Goal: Communication & Community: Ask a question

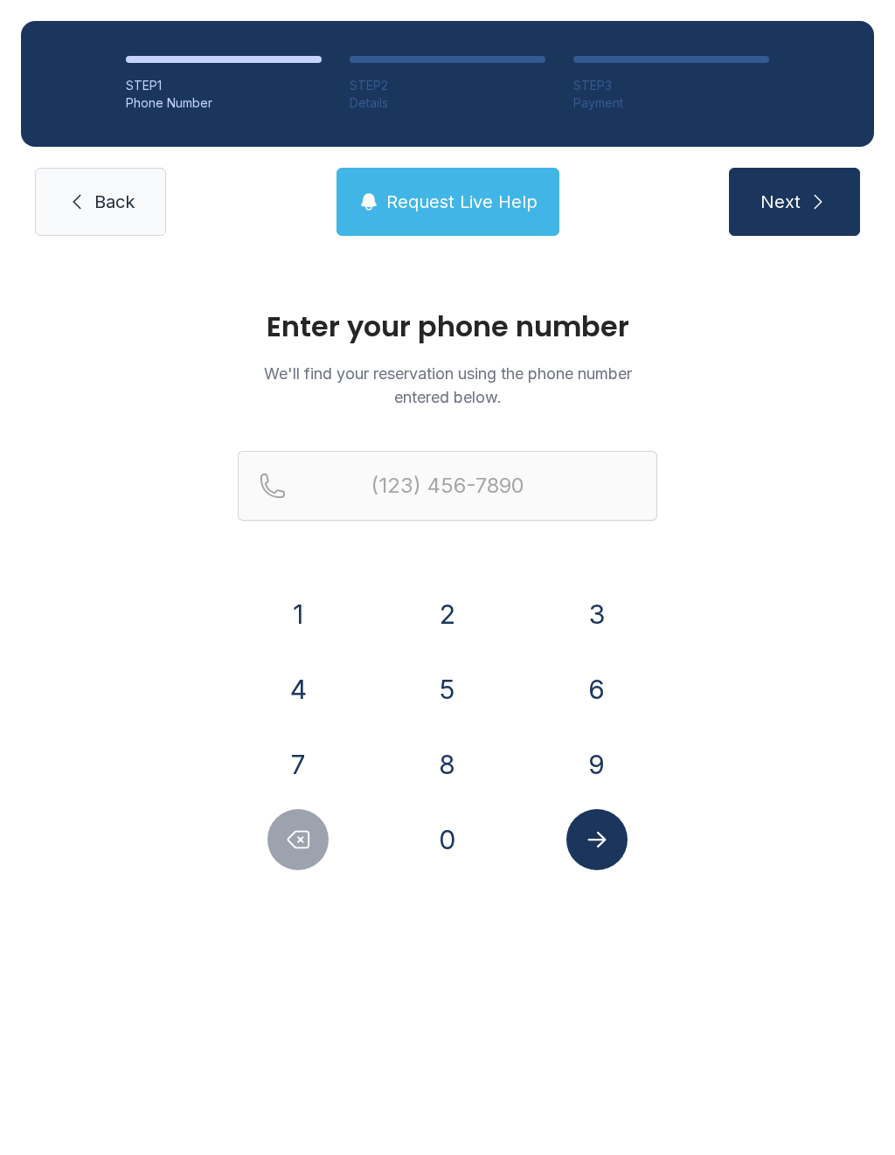
click at [113, 211] on span "Back" at bounding box center [114, 202] width 40 height 24
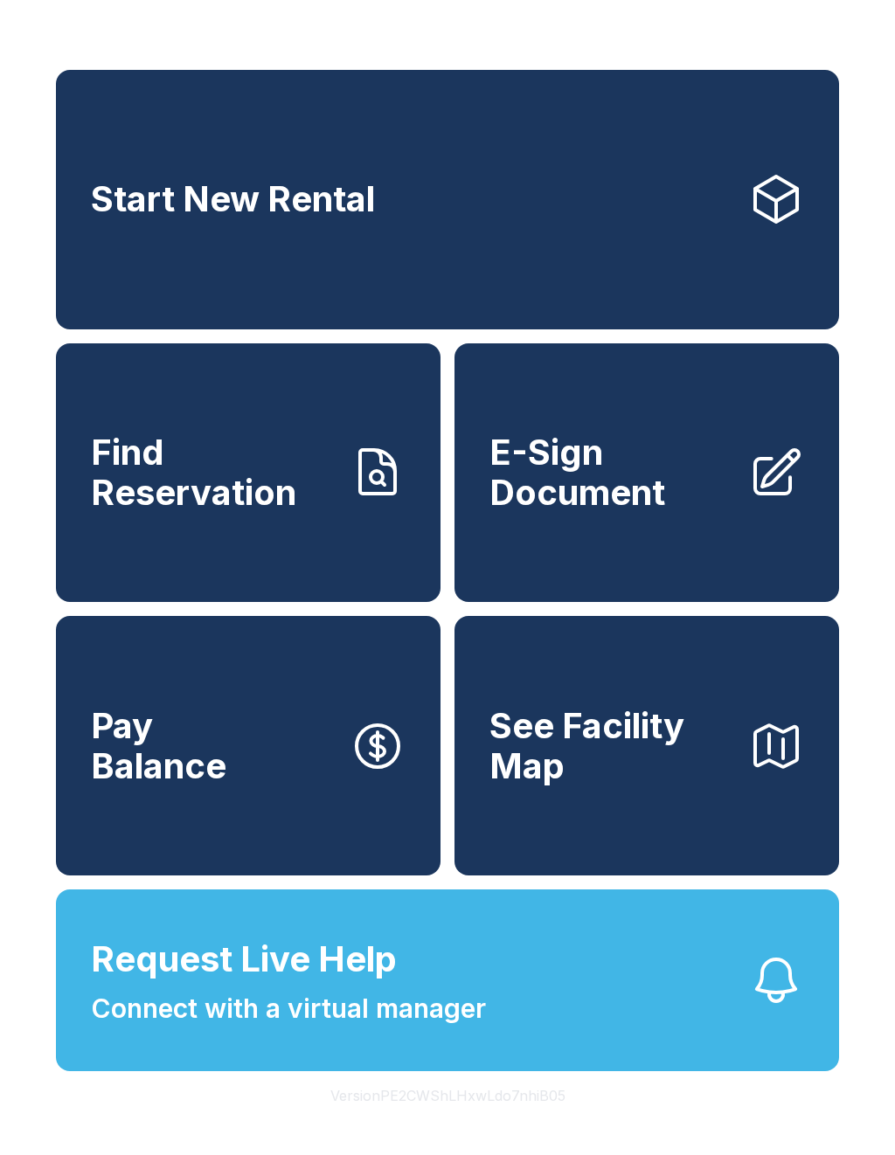
click at [436, 1028] on span "Connect with a virtual manager" at bounding box center [288, 1008] width 395 height 39
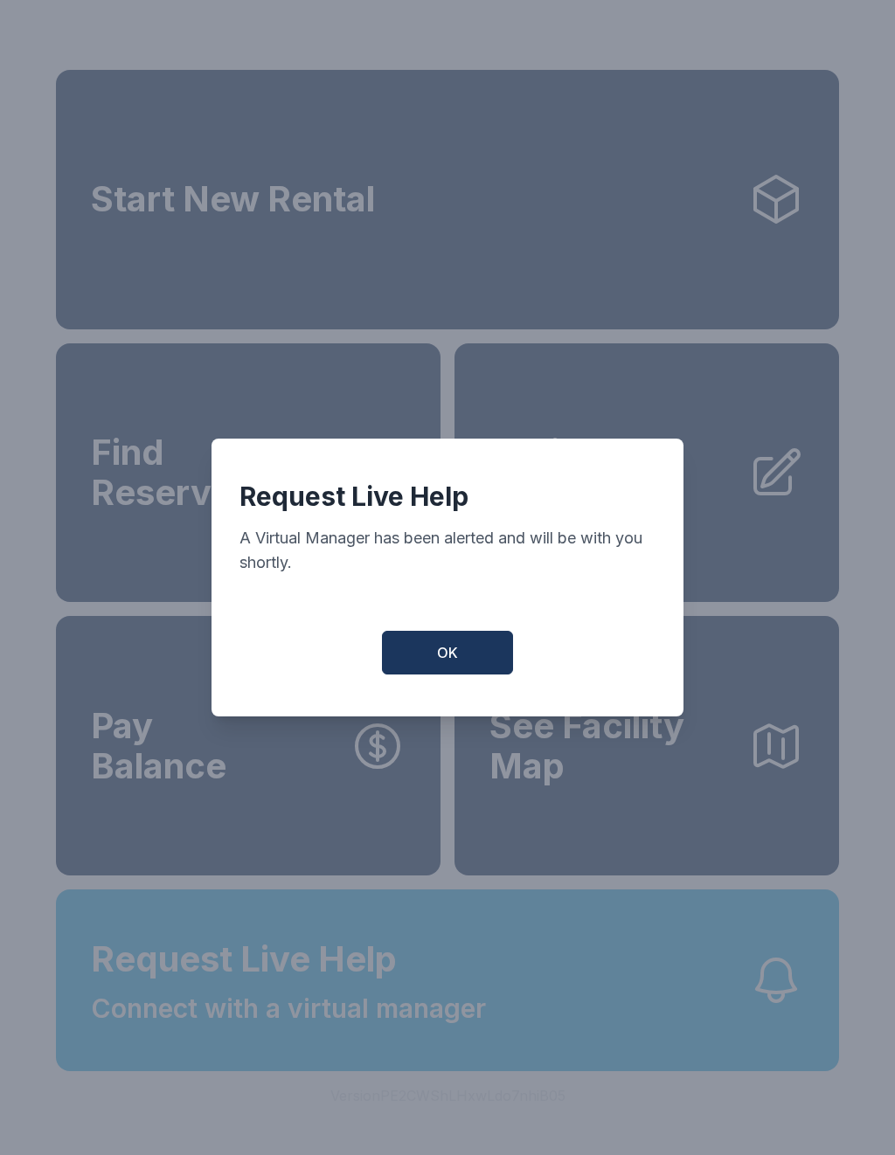
click at [440, 672] on button "OK" at bounding box center [447, 653] width 131 height 44
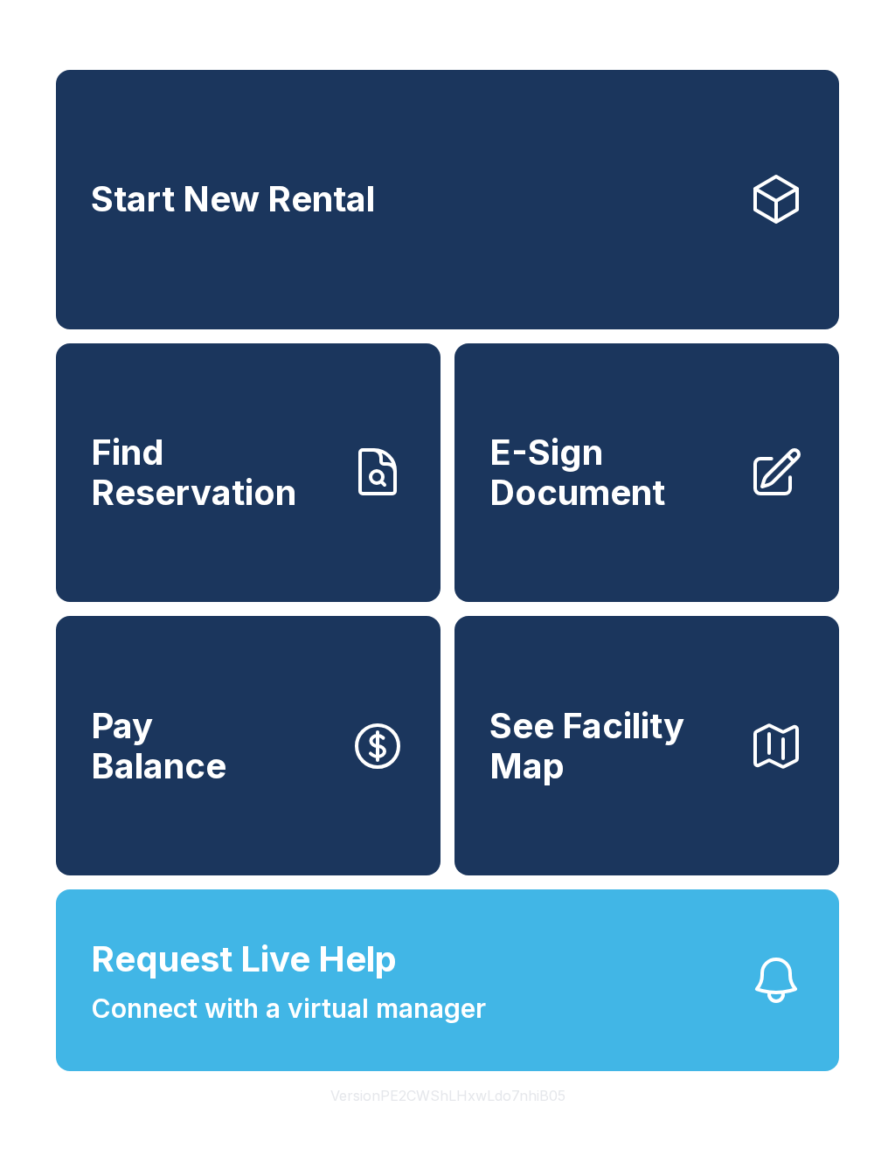
click at [386, 1071] on button "Request Live Help Connect with a virtual manager" at bounding box center [447, 981] width 783 height 182
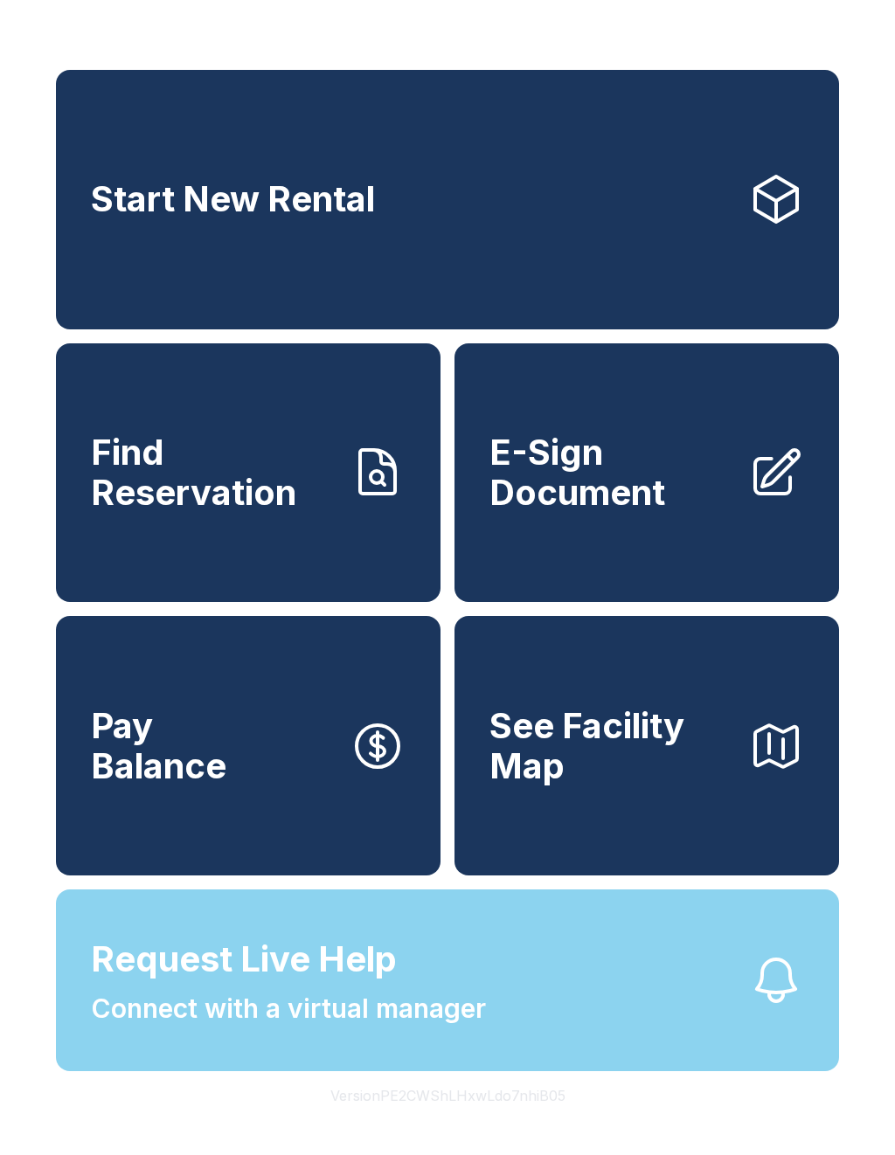
click at [461, 1029] on span "Connect with a virtual manager" at bounding box center [288, 1008] width 395 height 39
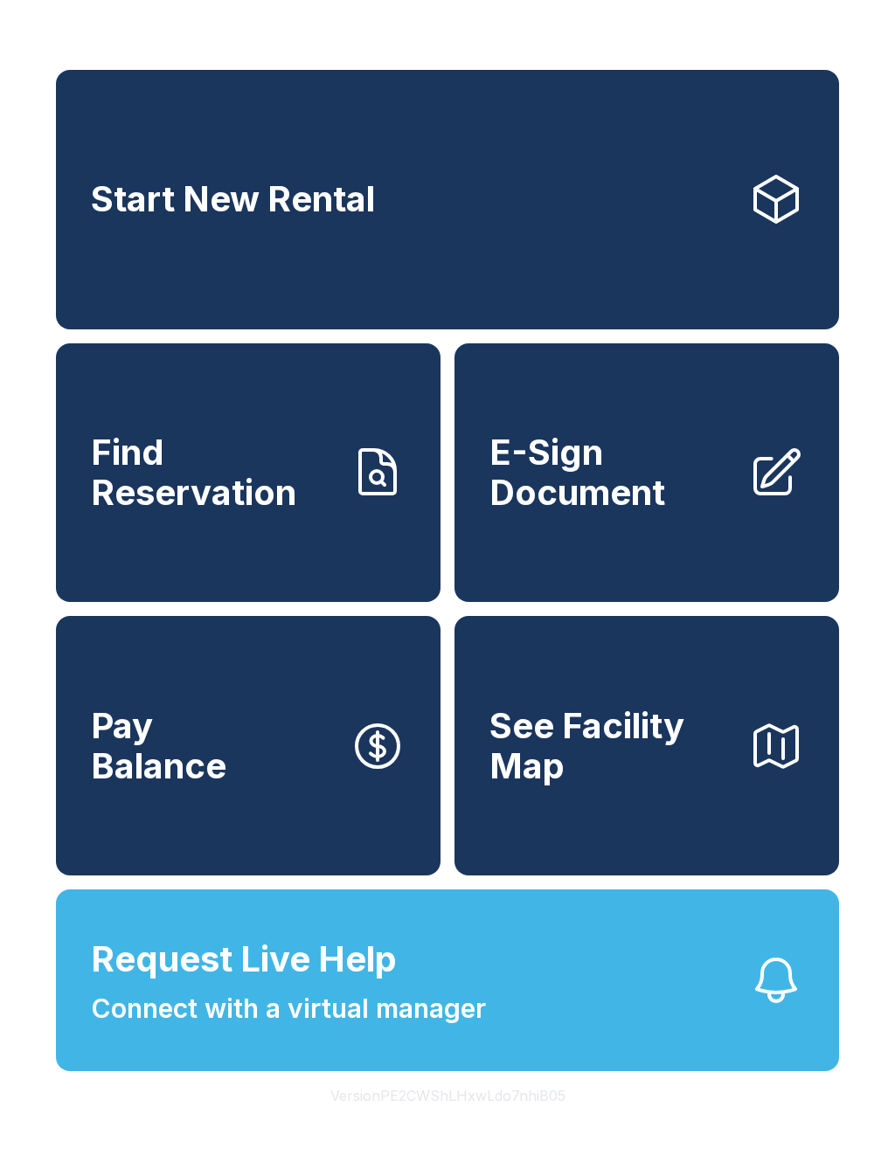
click at [453, 1029] on span "Connect with a virtual manager" at bounding box center [288, 1008] width 395 height 39
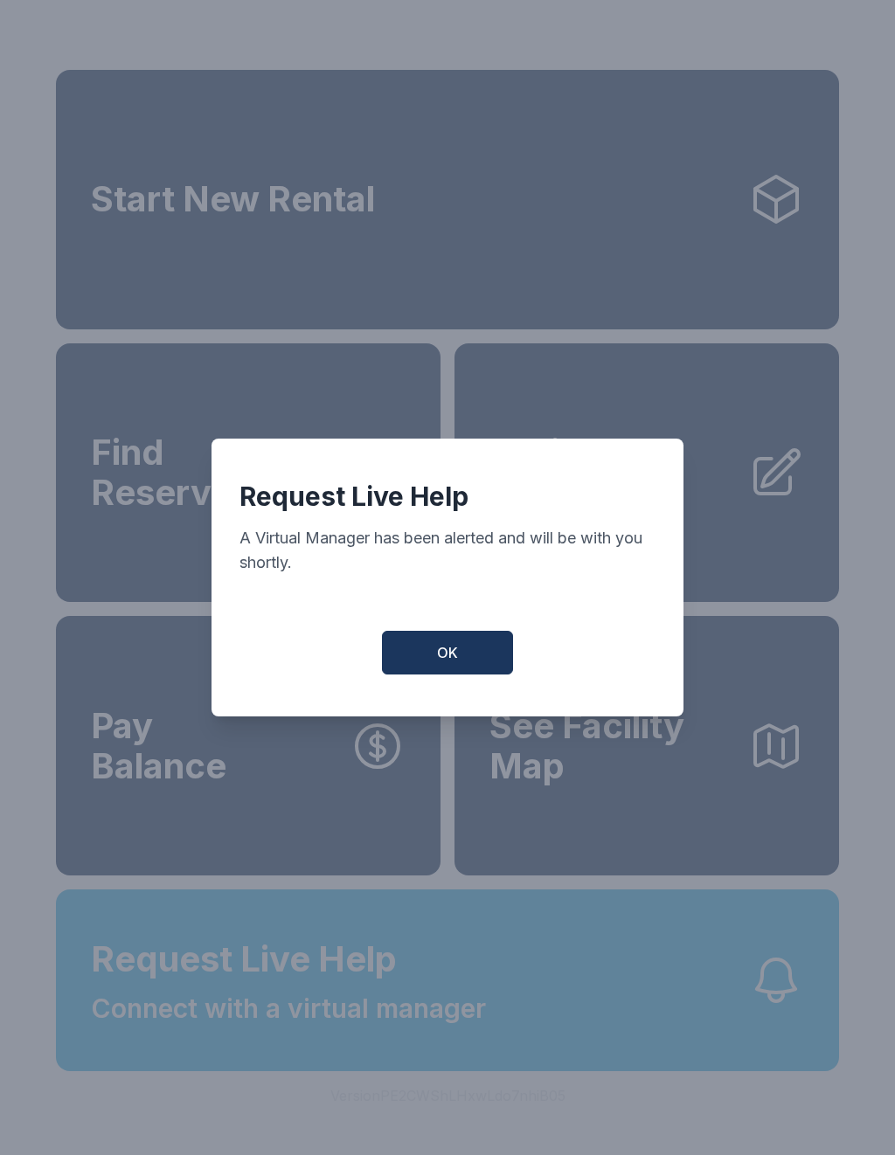
click at [494, 1077] on div "Request Live Help A Virtual Manager has been alerted and will be with you short…" at bounding box center [447, 577] width 895 height 1155
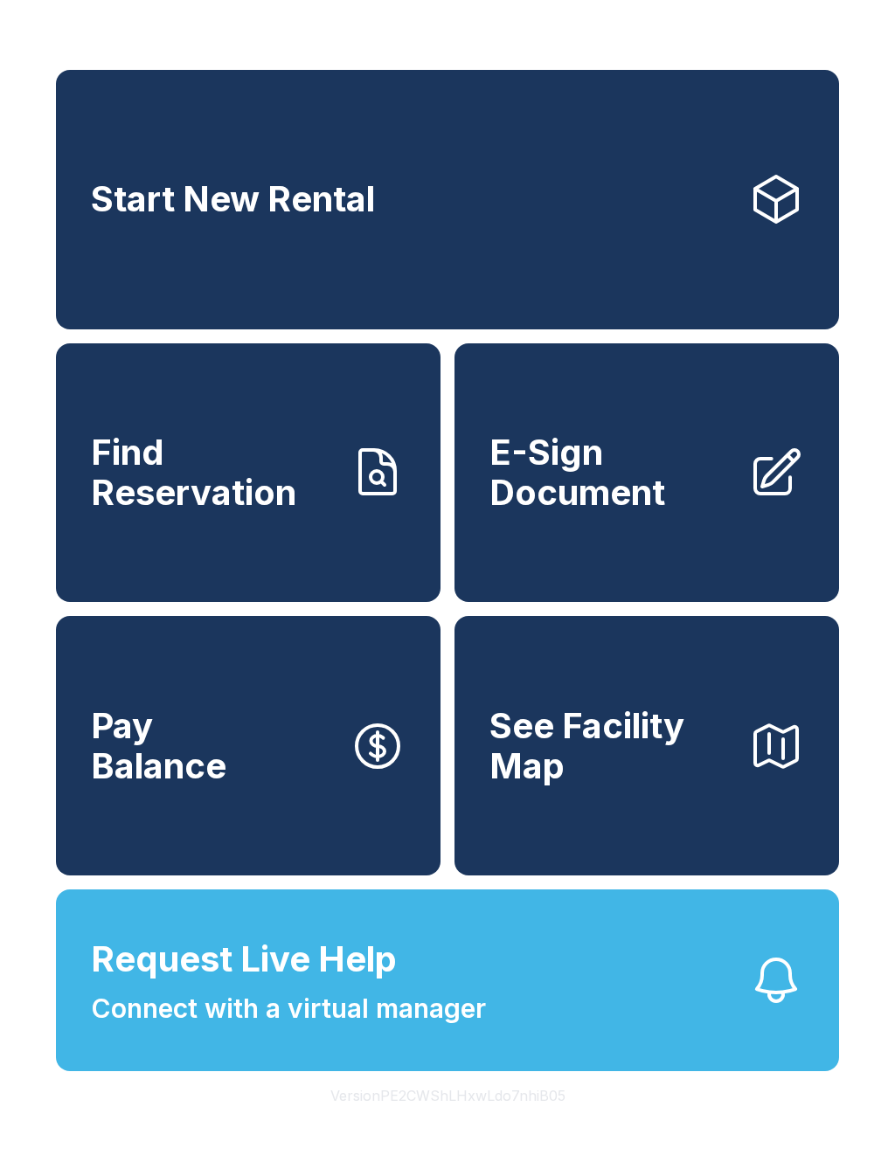
click at [505, 1007] on button "Request Live Help Connect with a virtual manager" at bounding box center [447, 981] width 783 height 182
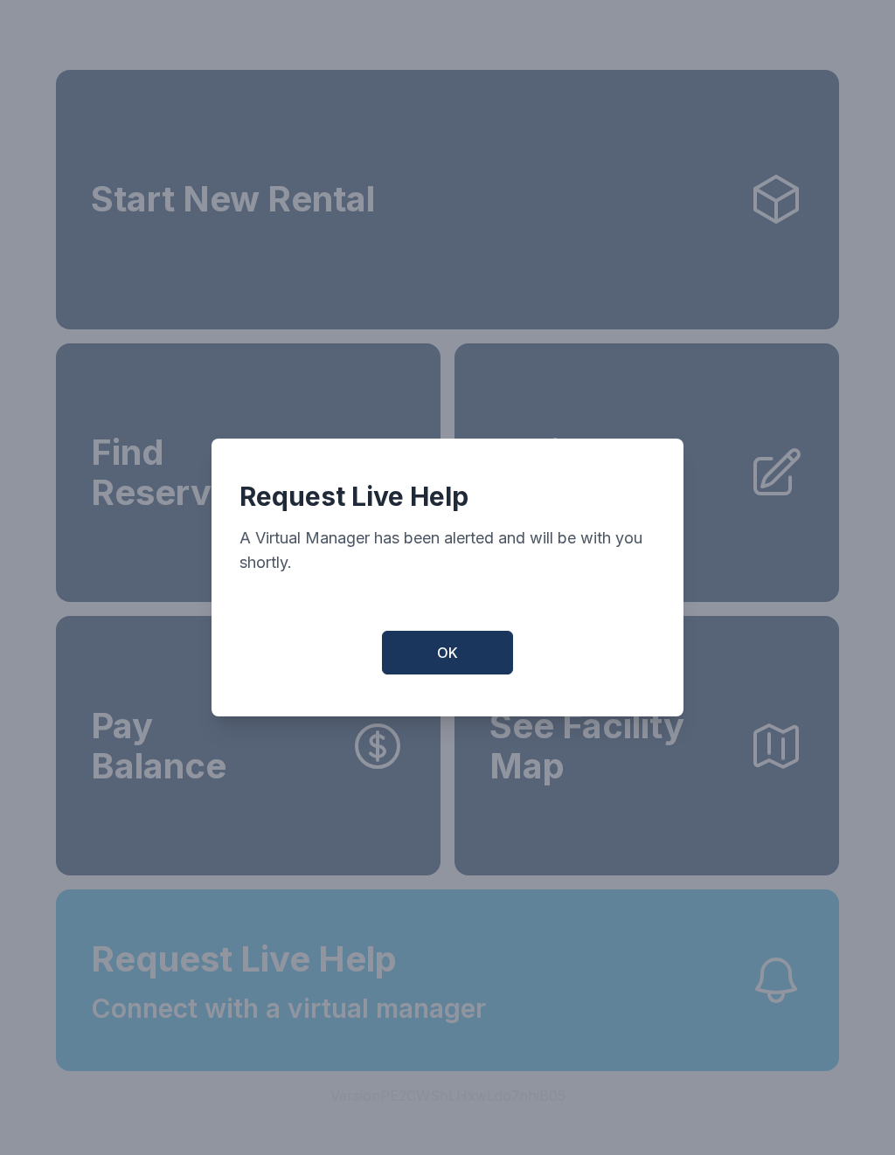
click at [433, 667] on button "OK" at bounding box center [447, 653] width 131 height 44
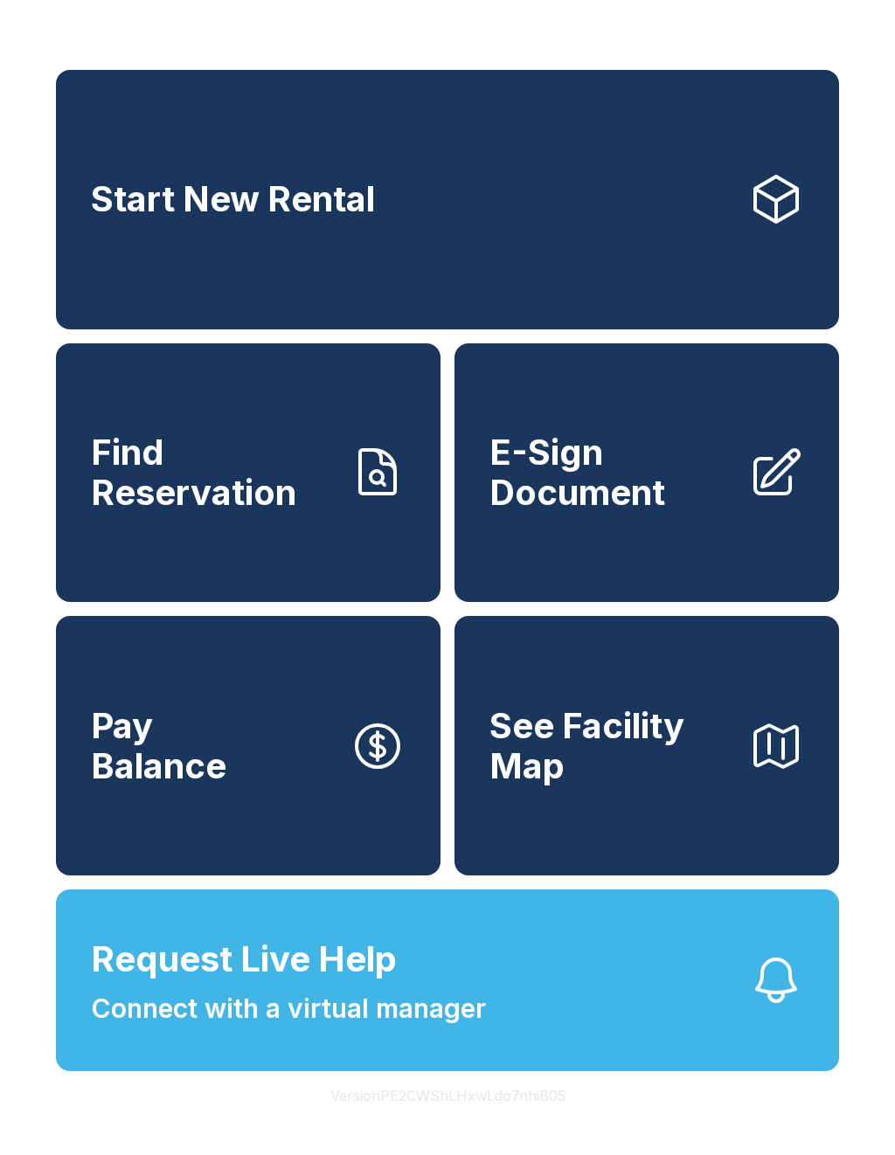
click at [620, 1071] on button "Request Live Help Connect with a virtual manager" at bounding box center [447, 981] width 783 height 182
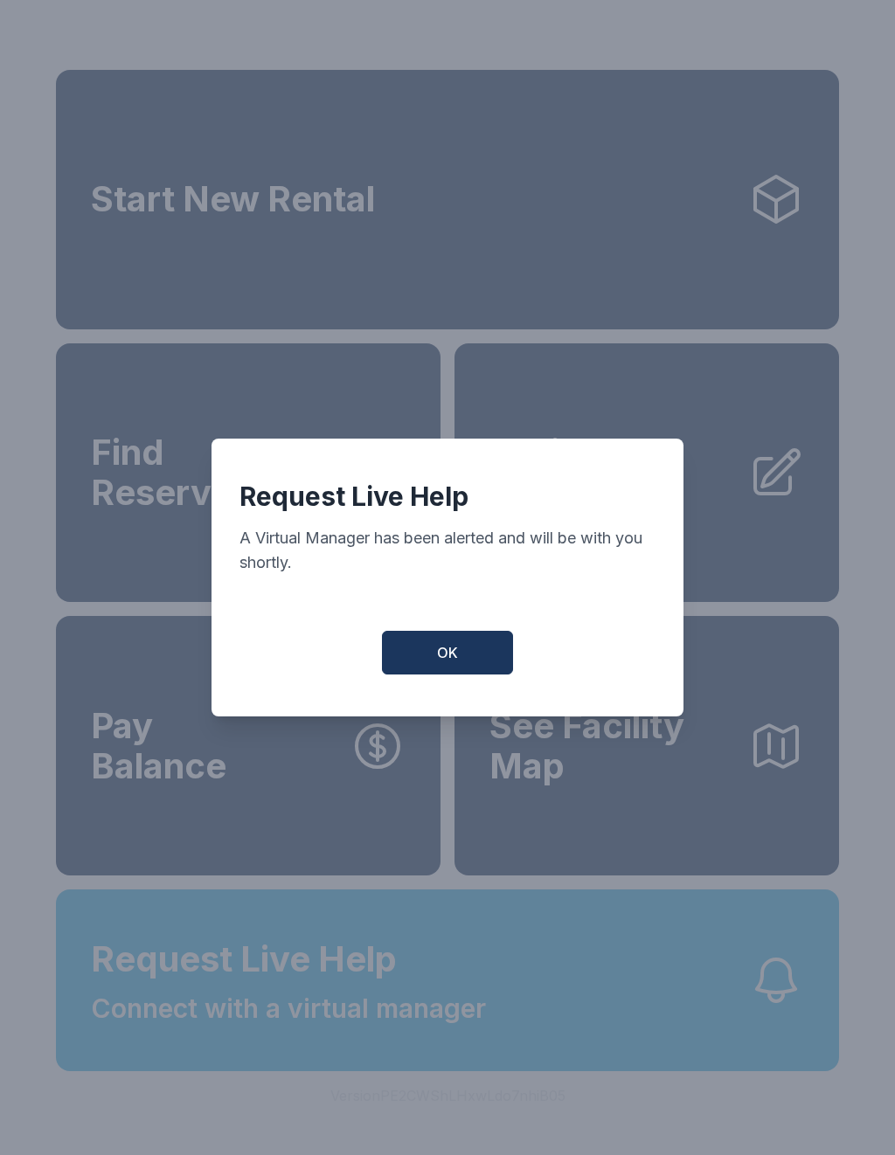
click at [465, 675] on button "OK" at bounding box center [447, 653] width 131 height 44
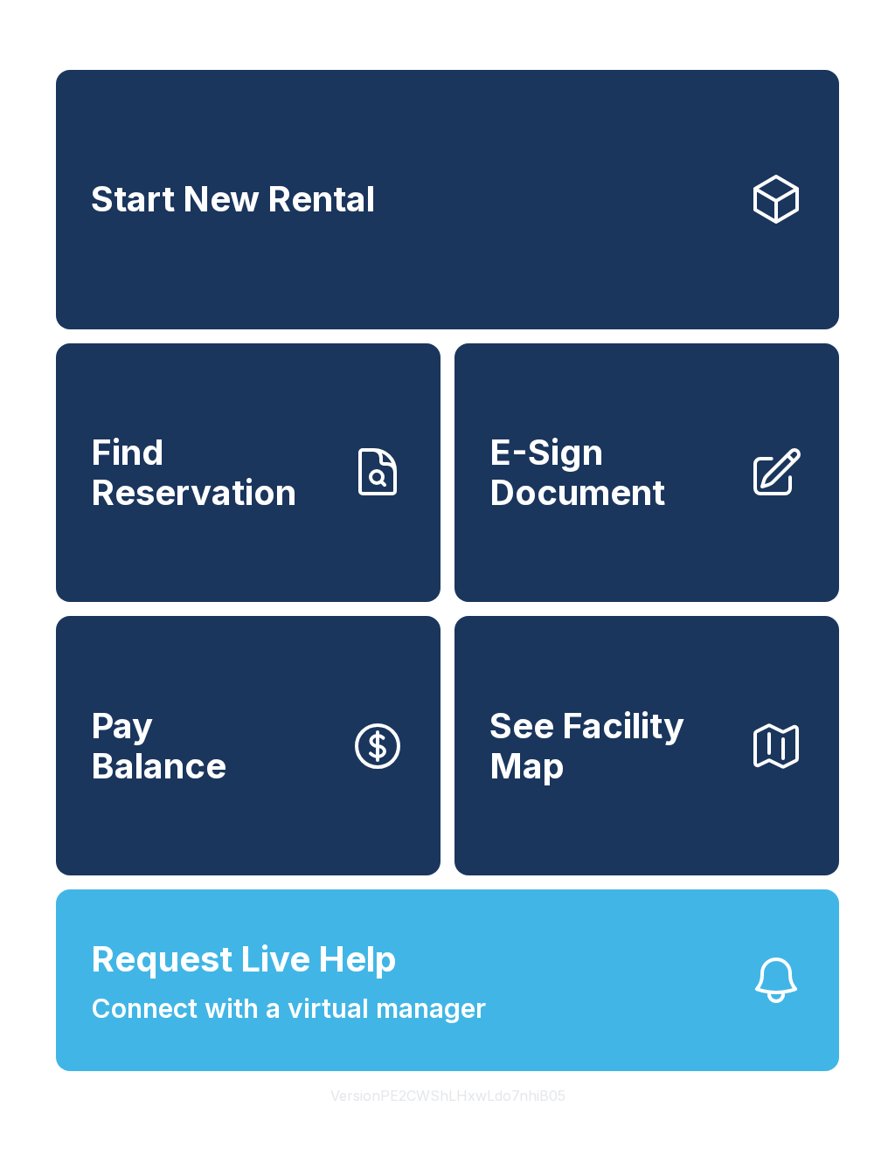
click at [465, 675] on button "See Facility Map" at bounding box center [646, 746] width 385 height 260
